Goal: Find specific page/section: Find specific page/section

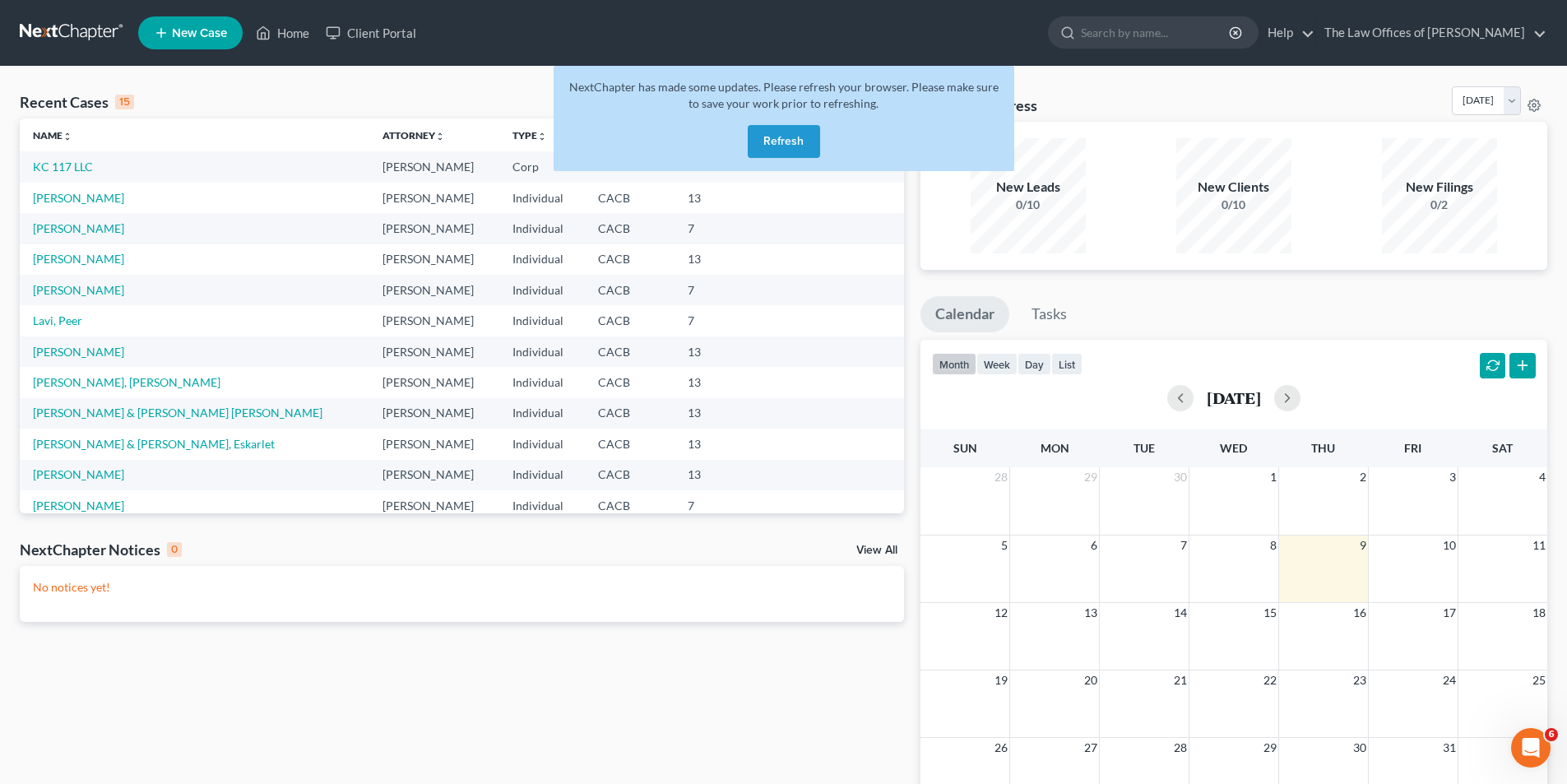
click at [782, 140] on button "Refresh" at bounding box center [784, 141] width 73 height 32
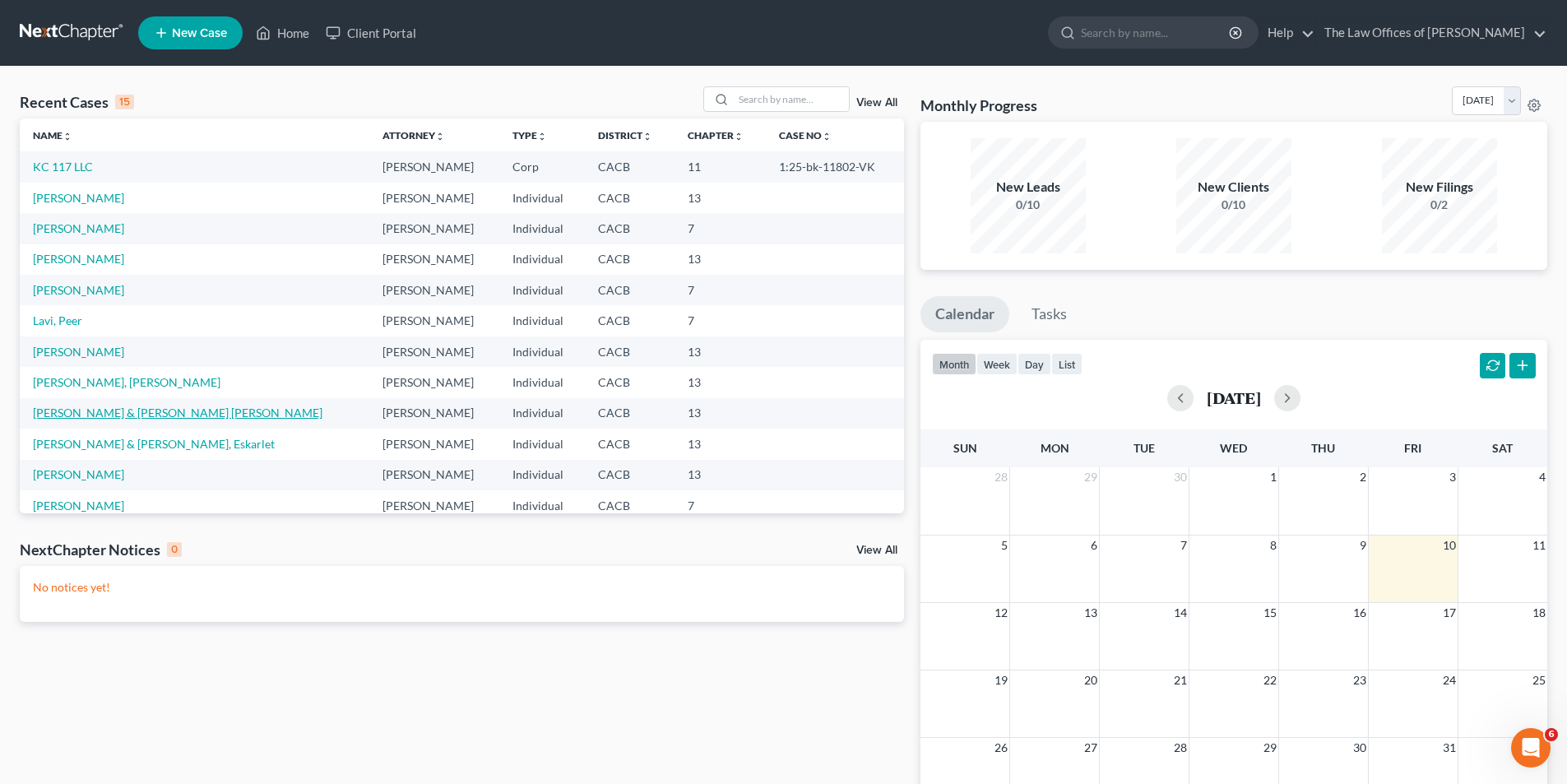
click at [97, 412] on link "[PERSON_NAME] & [PERSON_NAME] [PERSON_NAME]" at bounding box center [177, 412] width 289 height 14
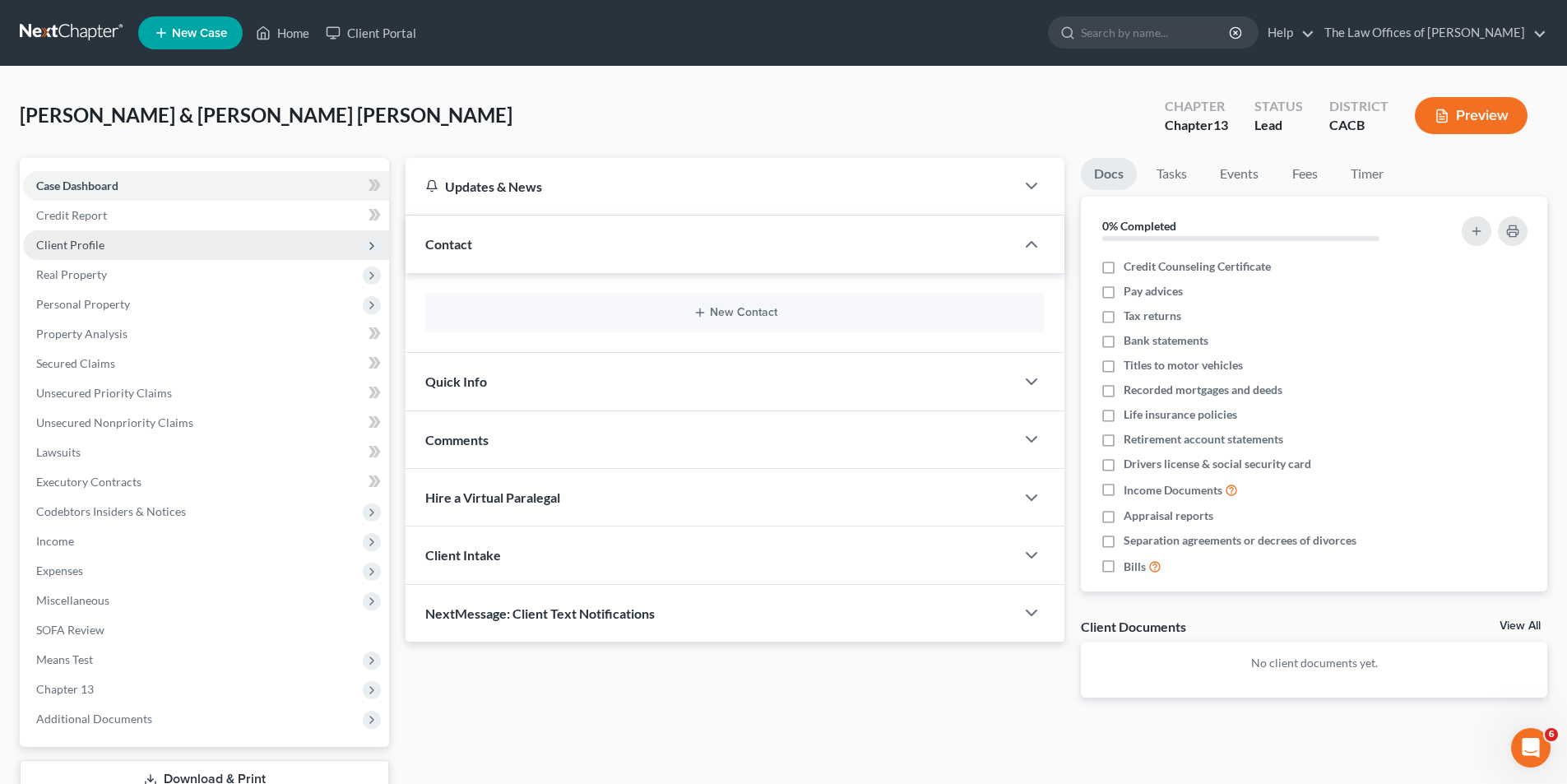
click at [95, 248] on span "Client Profile" at bounding box center [71, 244] width 69 height 14
